Goal: Find specific page/section: Find specific page/section

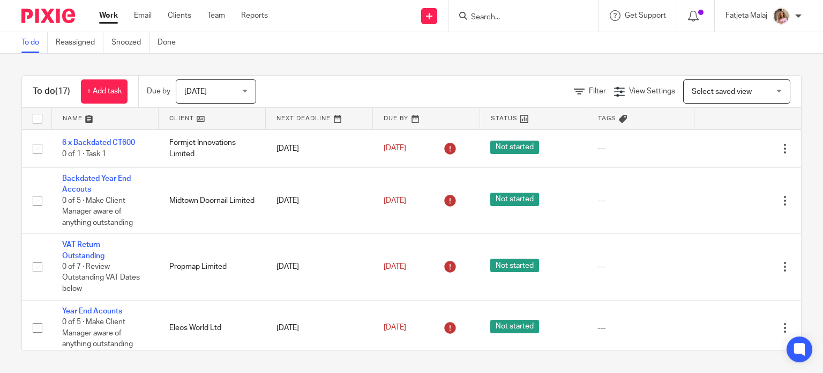
click at [524, 13] on input "Search" at bounding box center [518, 18] width 97 height 10
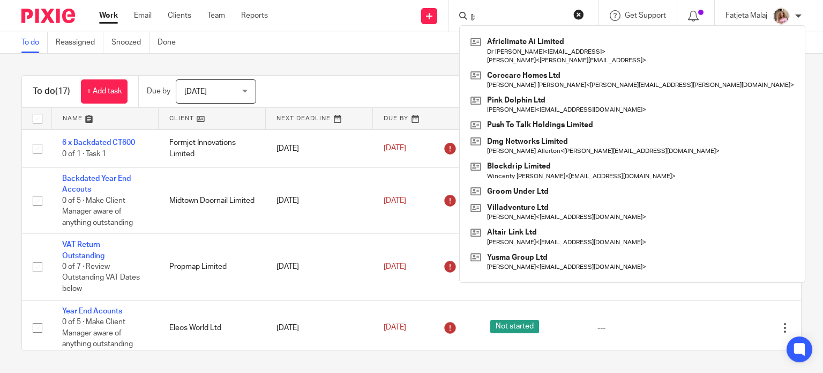
type input "["
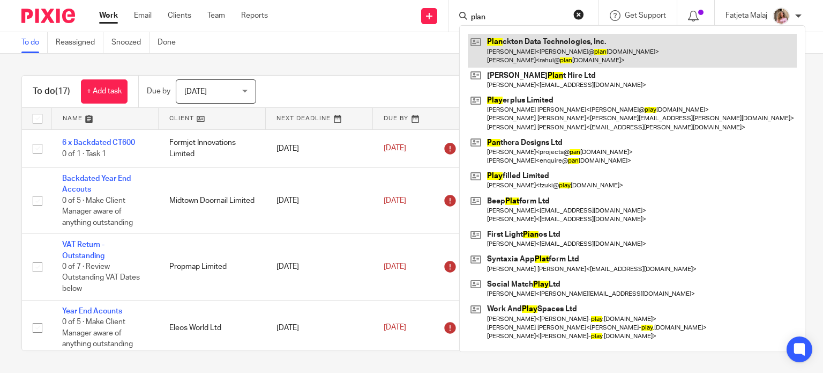
type input "plan"
click at [545, 62] on link at bounding box center [632, 50] width 329 height 33
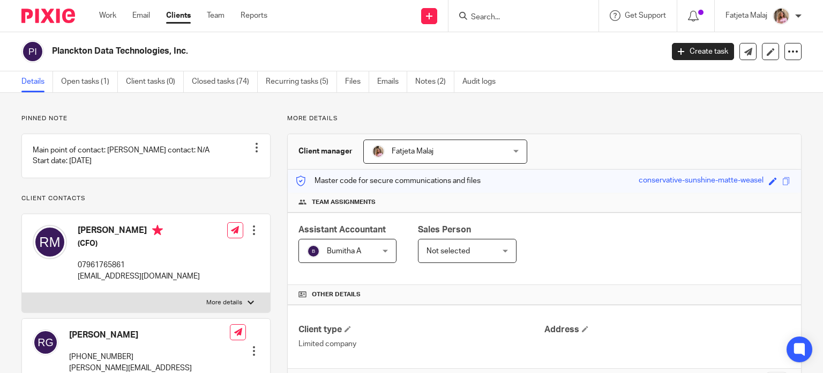
scroll to position [101, 0]
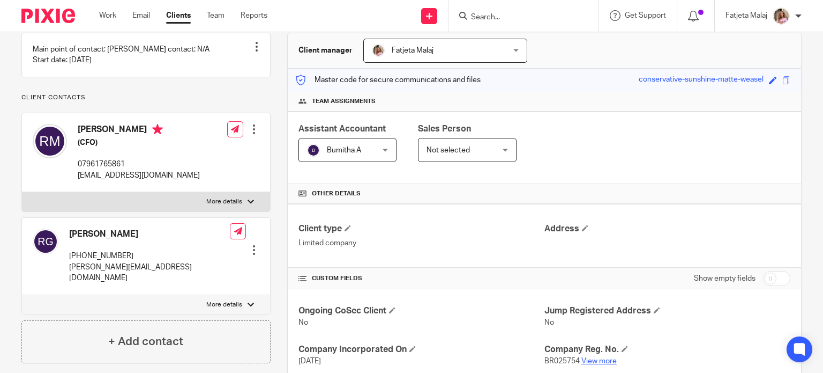
click at [590, 361] on link "View more" at bounding box center [599, 361] width 35 height 8
